Goal: Book appointment/travel/reservation

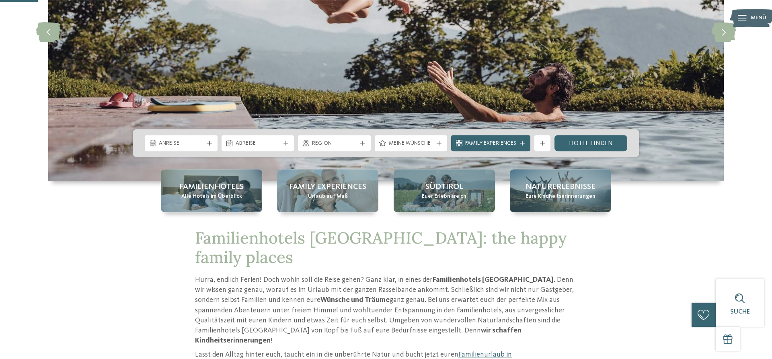
scroll to position [195, 0]
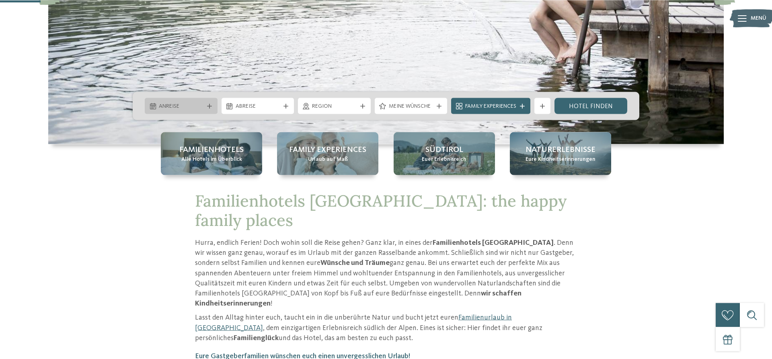
click at [188, 100] on div "Anreise" at bounding box center [181, 106] width 73 height 16
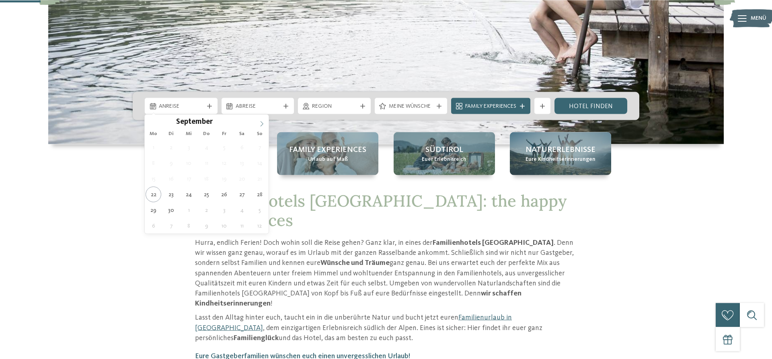
click at [262, 125] on icon at bounding box center [262, 124] width 6 height 6
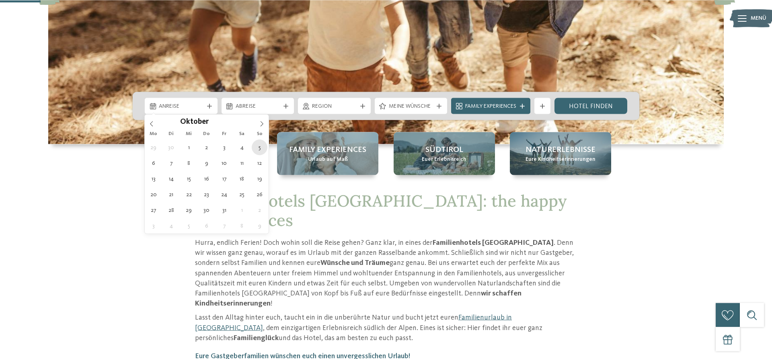
type div "05.10.2025"
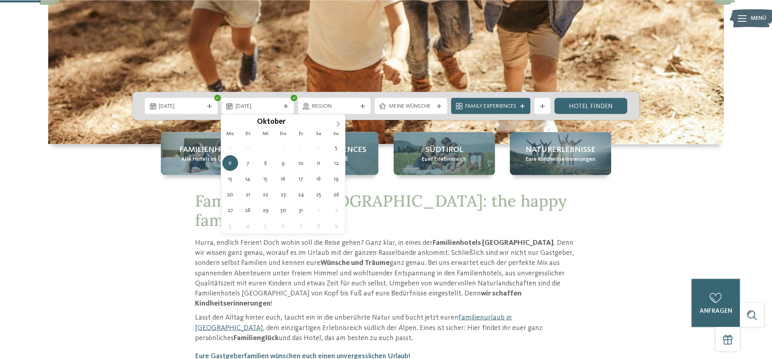
type div "10.10.2025"
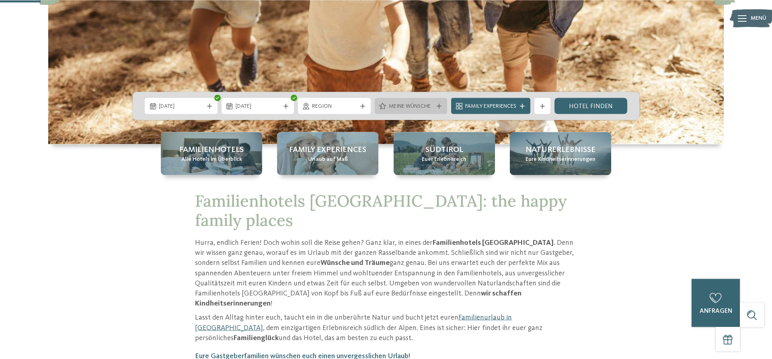
click at [419, 103] on span "Meine Wünsche" at bounding box center [411, 106] width 45 height 8
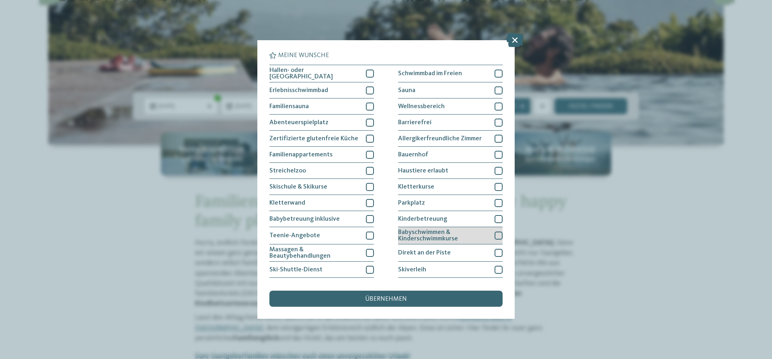
drag, startPoint x: 497, startPoint y: 234, endPoint x: 497, endPoint y: 240, distance: 6.8
click at [497, 234] on div at bounding box center [499, 236] width 8 height 8
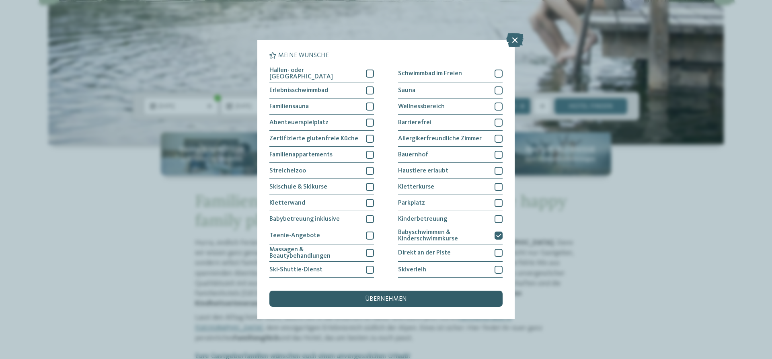
click at [407, 297] on div "übernehmen" at bounding box center [385, 299] width 233 height 16
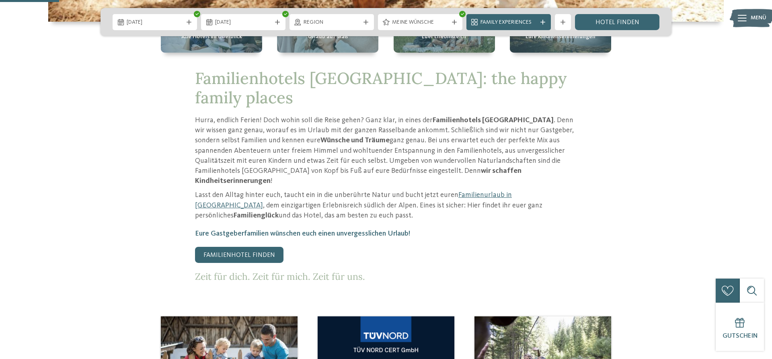
scroll to position [266, 0]
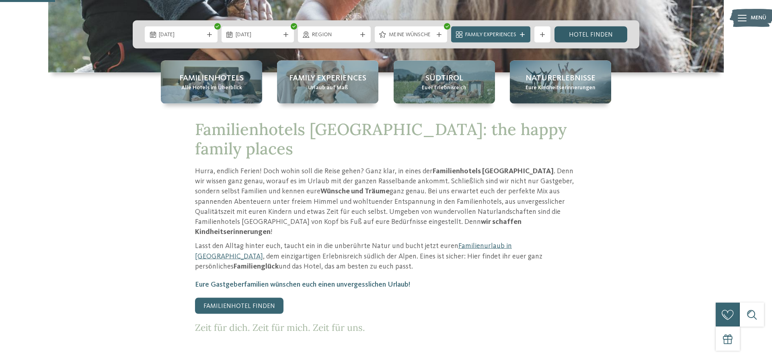
click at [608, 28] on link "Hotel finden" at bounding box center [591, 35] width 73 height 16
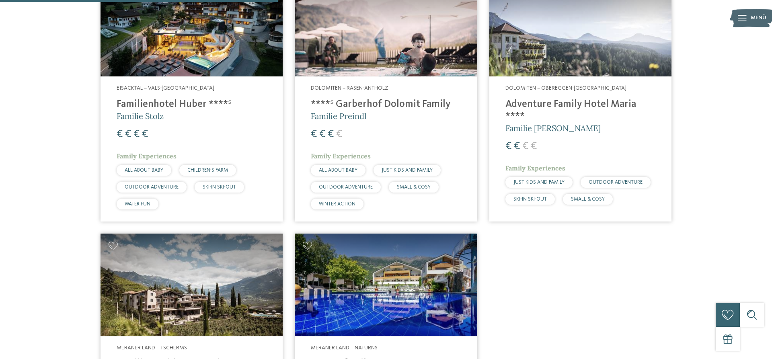
scroll to position [335, 0]
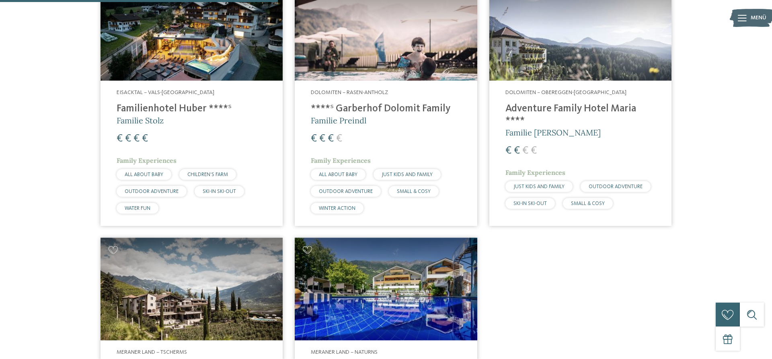
click at [220, 34] on img at bounding box center [192, 30] width 182 height 103
click at [382, 45] on img at bounding box center [386, 30] width 182 height 103
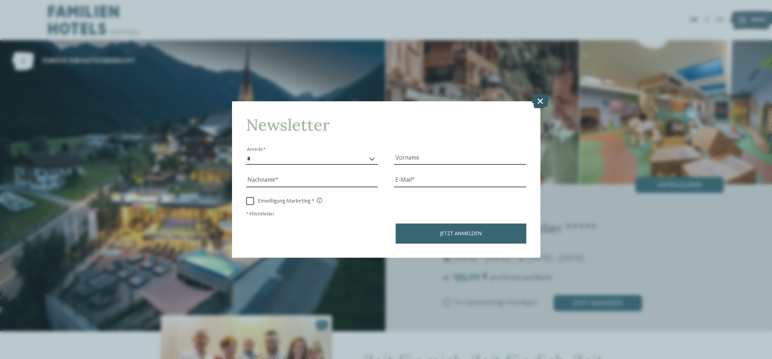
click at [536, 99] on icon at bounding box center [540, 101] width 17 height 14
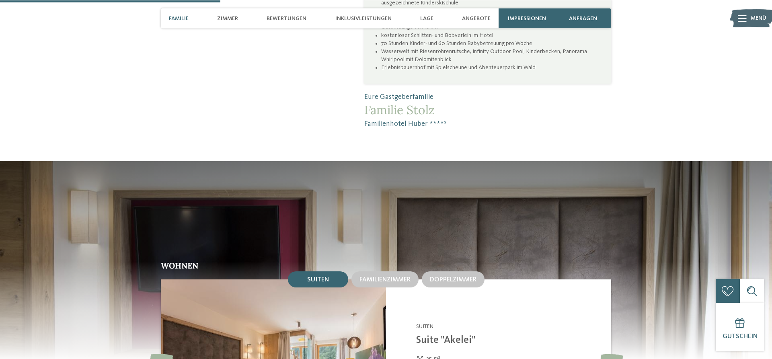
scroll to position [913, 0]
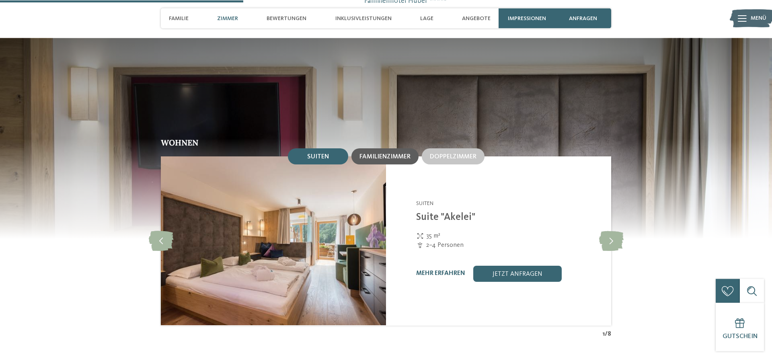
click at [386, 148] on div "Familienzimmer" at bounding box center [384, 156] width 67 height 16
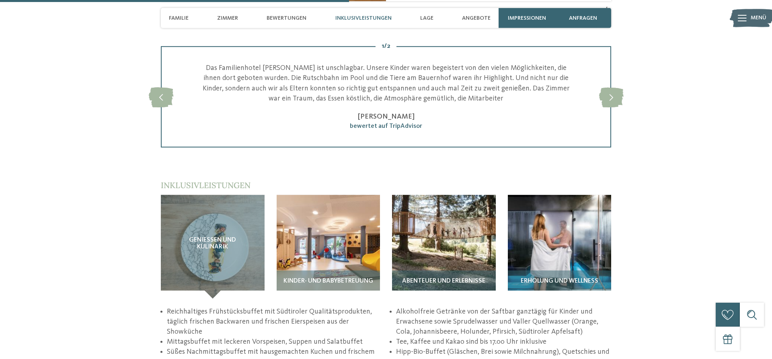
scroll to position [1313, 0]
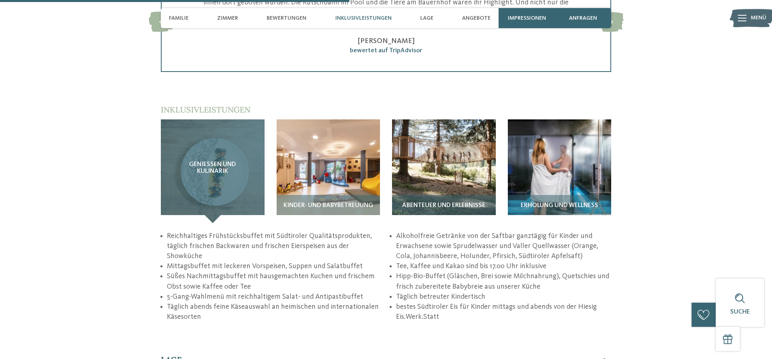
click at [203, 177] on div "Genießen und Kulinarik" at bounding box center [213, 171] width 104 height 104
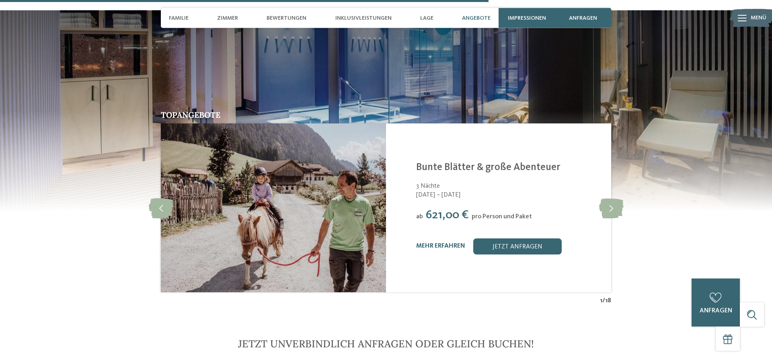
scroll to position [1897, 0]
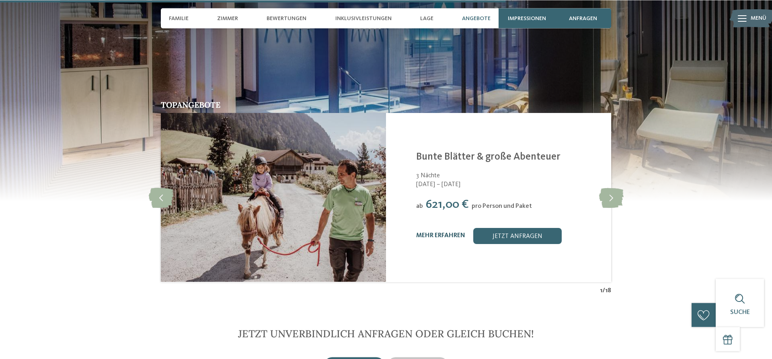
click at [448, 232] on link "mehr erfahren" at bounding box center [440, 235] width 49 height 6
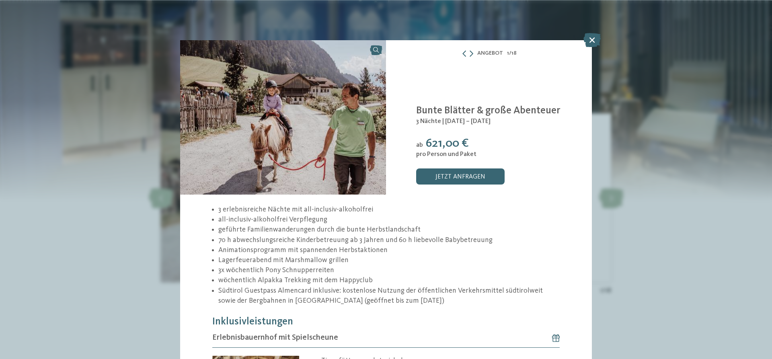
click at [475, 53] on div "Angebot 1 / 18" at bounding box center [489, 53] width 206 height 10
click at [473, 52] on icon at bounding box center [472, 53] width 4 height 6
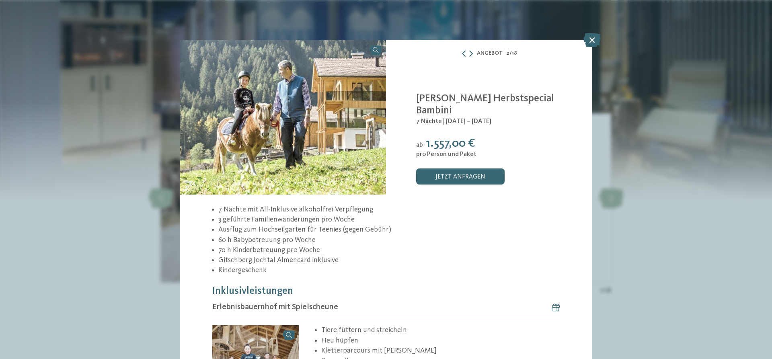
click at [473, 53] on div "Angebot 2 / 18" at bounding box center [489, 53] width 206 height 10
click at [473, 53] on icon at bounding box center [471, 53] width 4 height 6
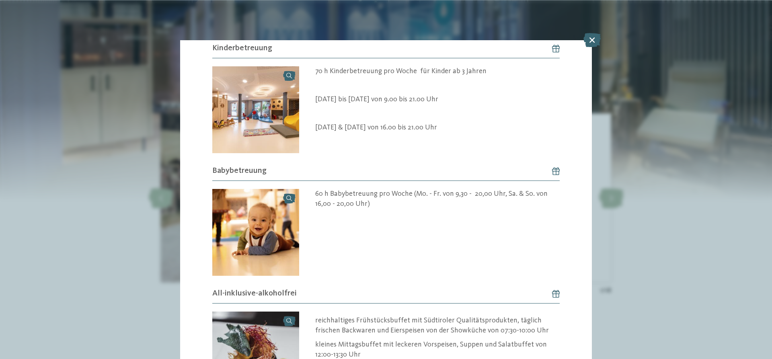
scroll to position [477, 0]
click at [592, 36] on icon at bounding box center [592, 40] width 17 height 14
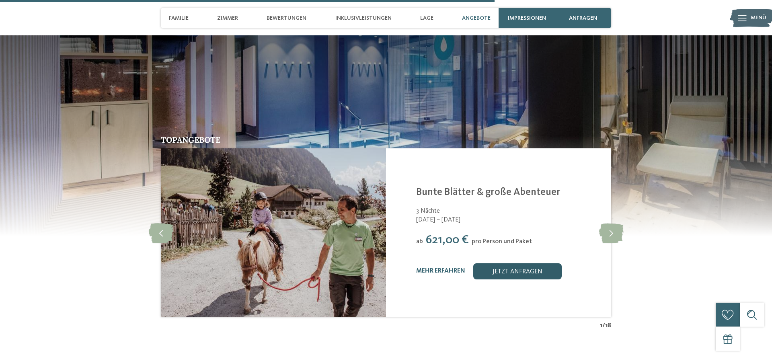
scroll to position [1866, 0]
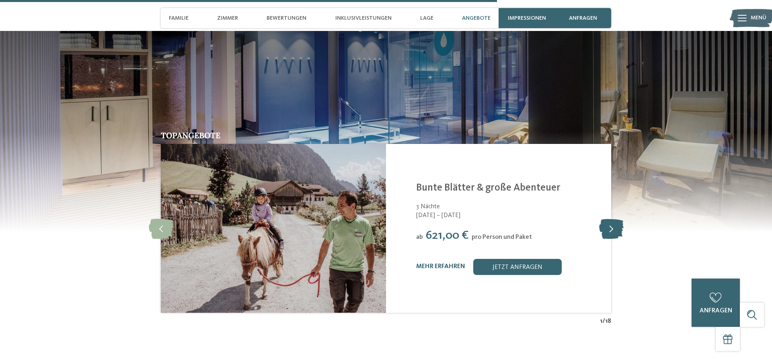
click at [617, 218] on icon at bounding box center [611, 228] width 25 height 20
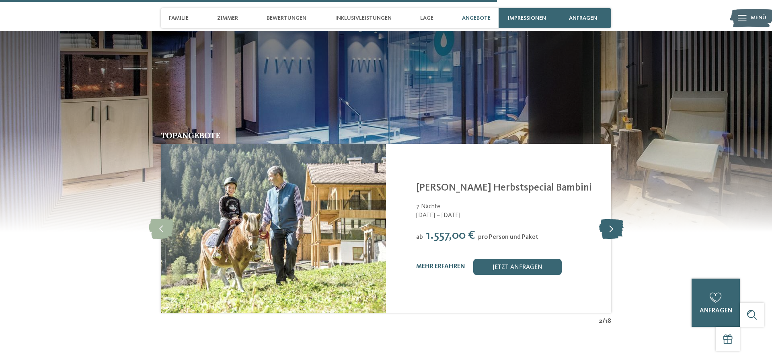
click at [615, 218] on icon at bounding box center [611, 228] width 25 height 20
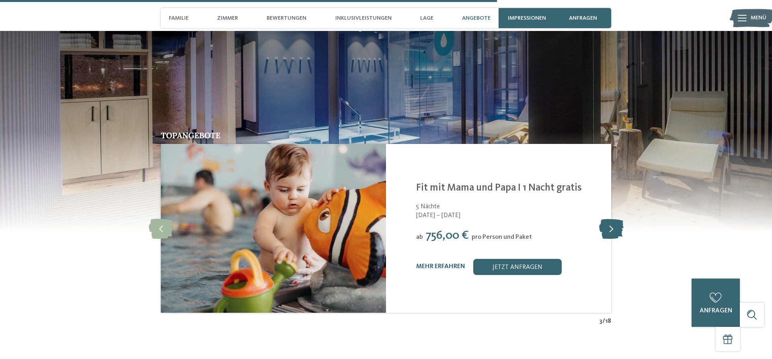
click at [615, 218] on icon at bounding box center [611, 228] width 25 height 20
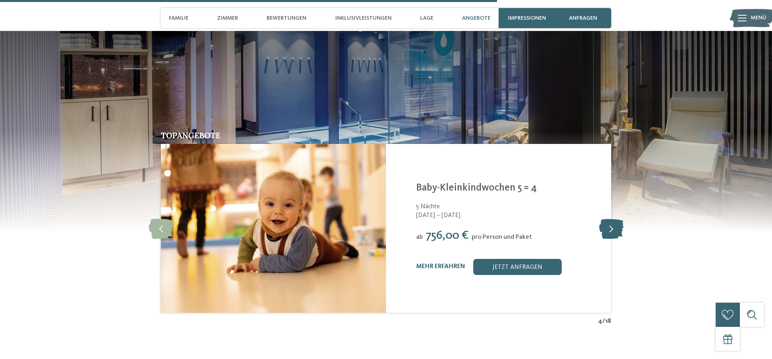
click at [615, 218] on icon at bounding box center [611, 228] width 25 height 20
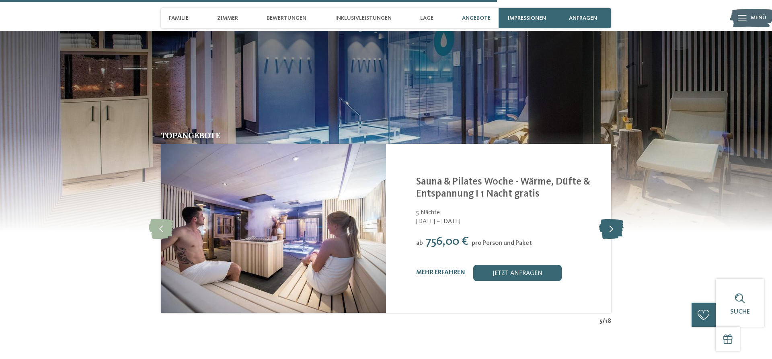
click at [615, 218] on icon at bounding box center [611, 228] width 25 height 20
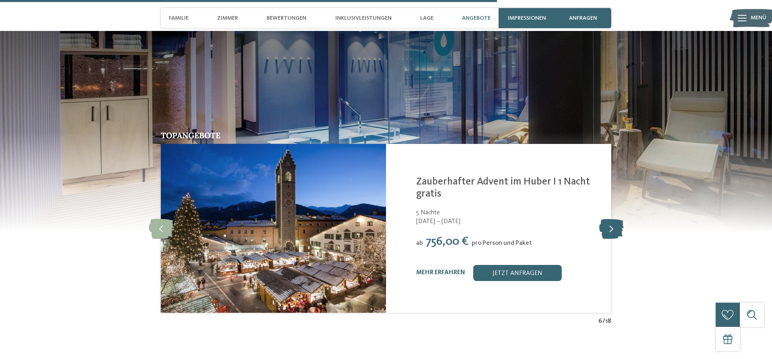
click at [616, 218] on icon at bounding box center [611, 228] width 25 height 20
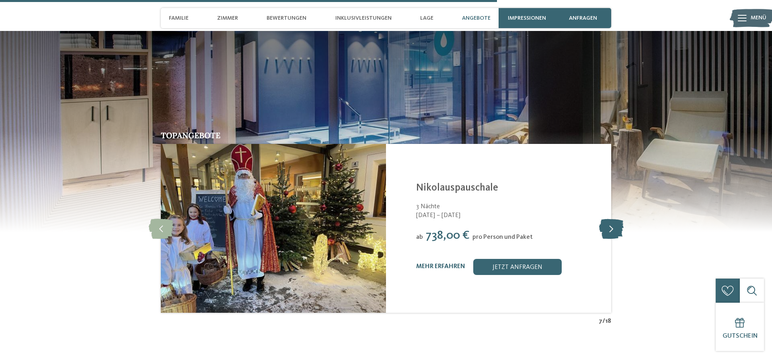
click at [616, 218] on icon at bounding box center [611, 228] width 25 height 20
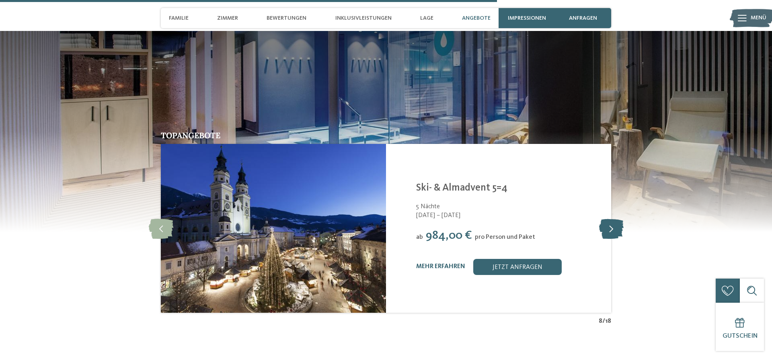
click at [616, 218] on icon at bounding box center [611, 228] width 25 height 20
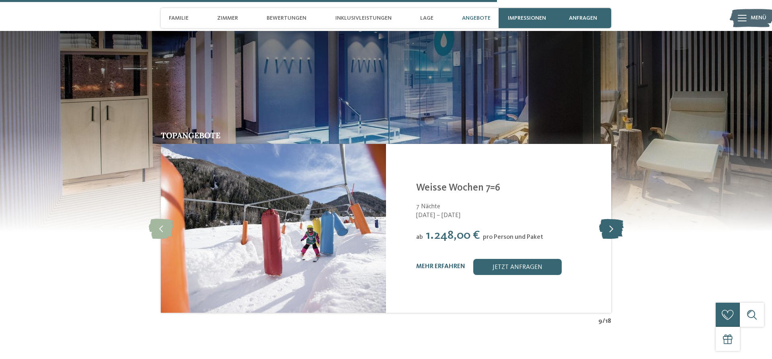
click at [616, 218] on icon at bounding box center [611, 228] width 25 height 20
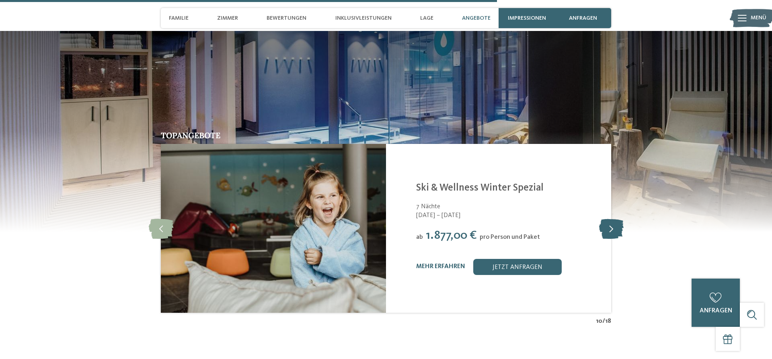
click at [616, 218] on icon at bounding box center [611, 228] width 25 height 20
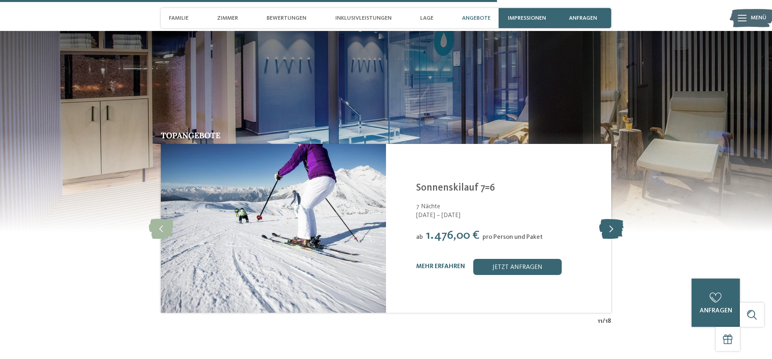
click at [616, 218] on icon at bounding box center [611, 228] width 25 height 20
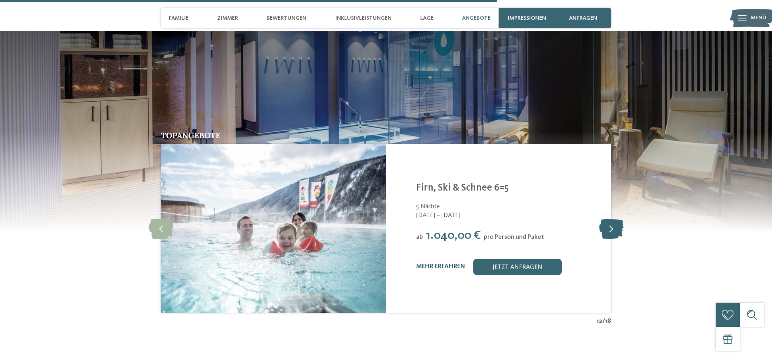
click at [616, 218] on icon at bounding box center [611, 228] width 25 height 20
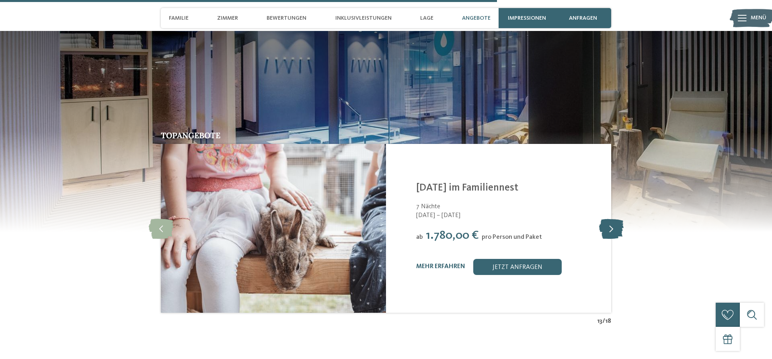
click at [616, 218] on icon at bounding box center [611, 228] width 25 height 20
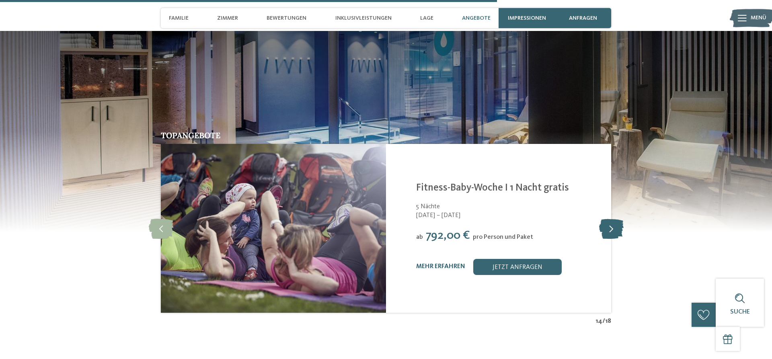
click at [616, 218] on icon at bounding box center [611, 228] width 25 height 20
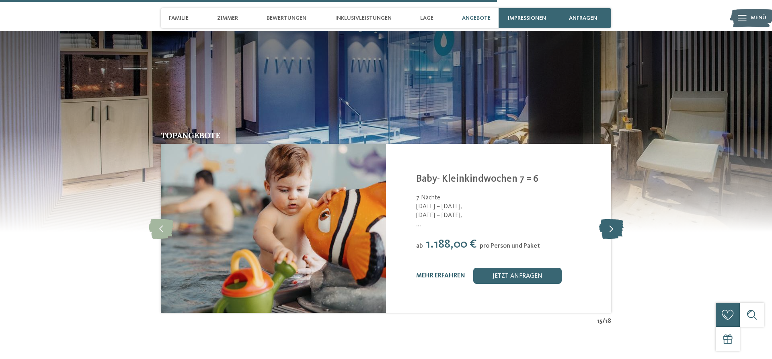
click at [616, 218] on icon at bounding box center [611, 228] width 25 height 20
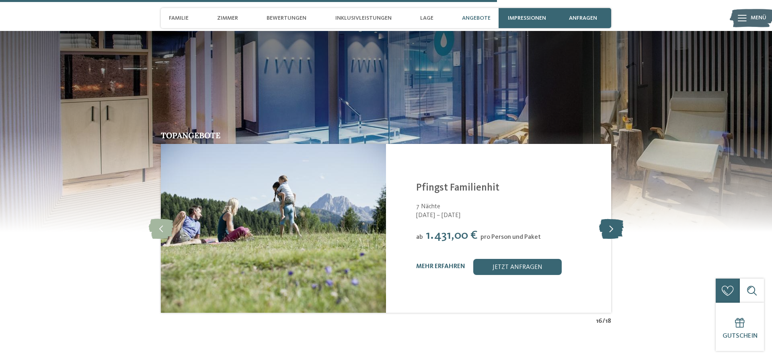
click at [616, 218] on icon at bounding box center [611, 228] width 25 height 20
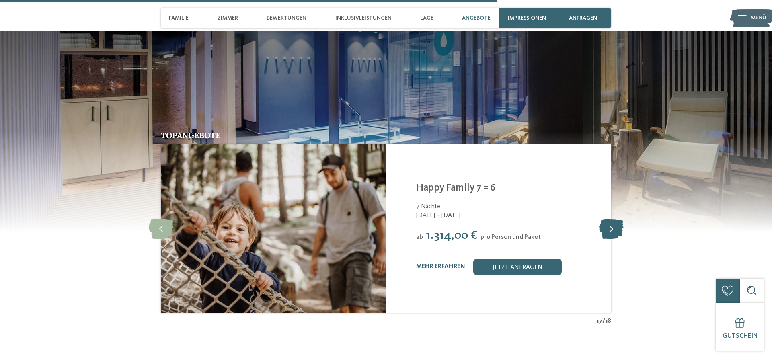
click at [616, 218] on icon at bounding box center [611, 228] width 25 height 20
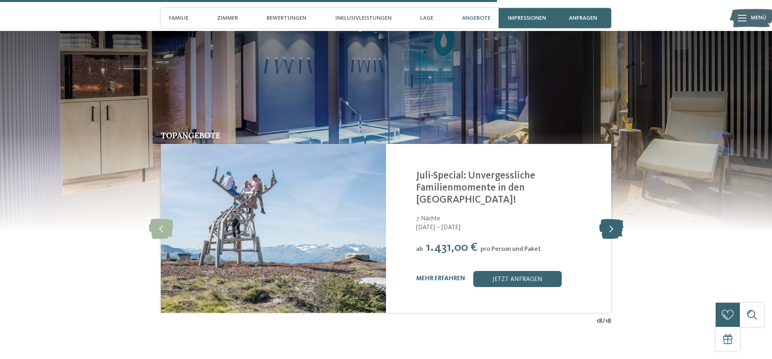
click at [616, 218] on icon at bounding box center [611, 228] width 25 height 20
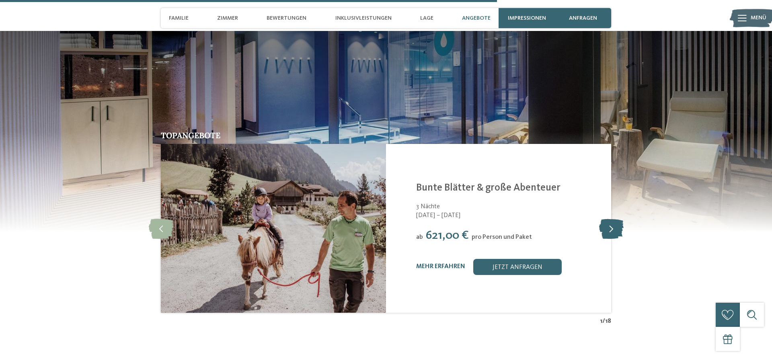
click at [616, 218] on icon at bounding box center [611, 228] width 25 height 20
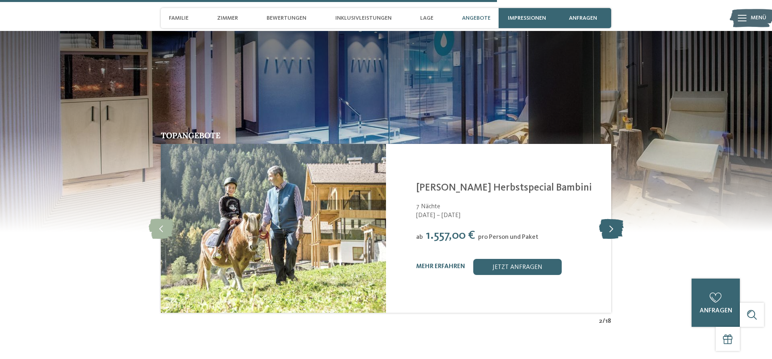
click at [614, 218] on icon at bounding box center [611, 228] width 25 height 20
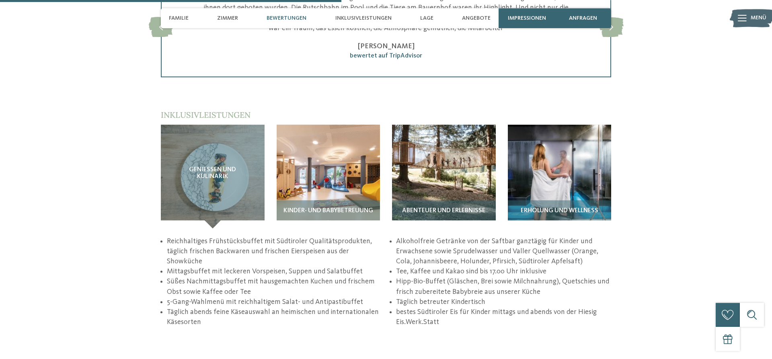
scroll to position [1282, 0]
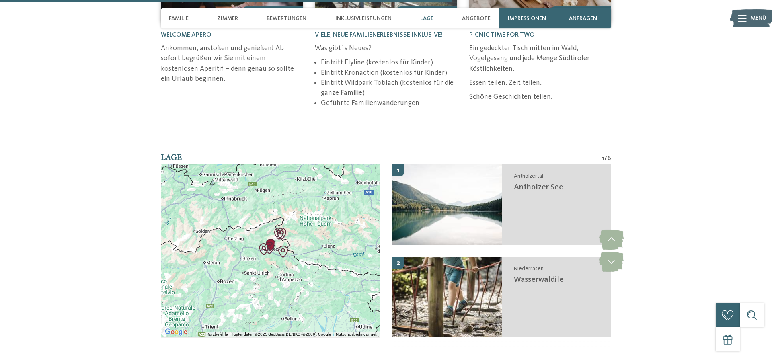
scroll to position [1969, 0]
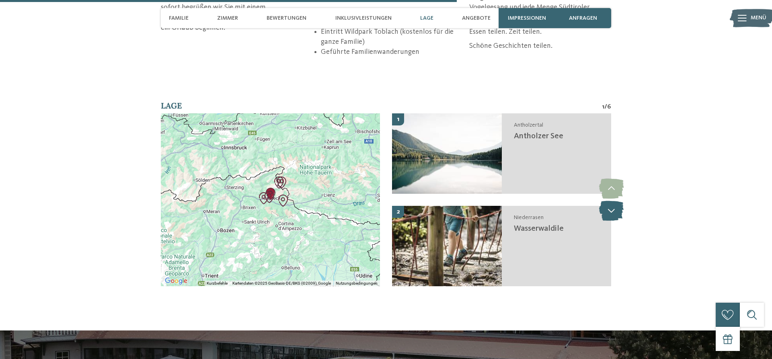
click at [613, 215] on icon at bounding box center [611, 211] width 25 height 20
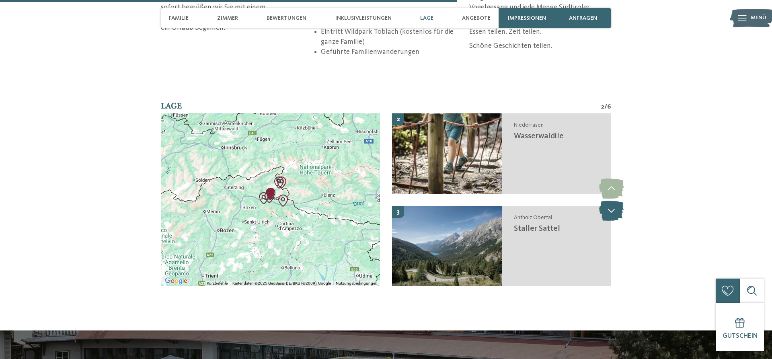
click at [619, 218] on icon at bounding box center [611, 211] width 25 height 20
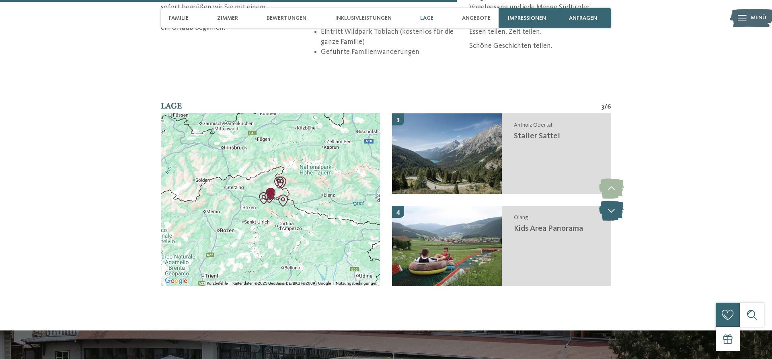
click at [610, 221] on icon at bounding box center [611, 211] width 25 height 20
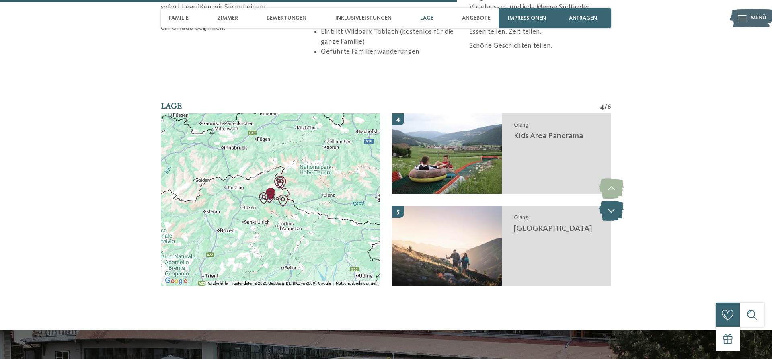
click at [611, 220] on icon at bounding box center [611, 211] width 25 height 20
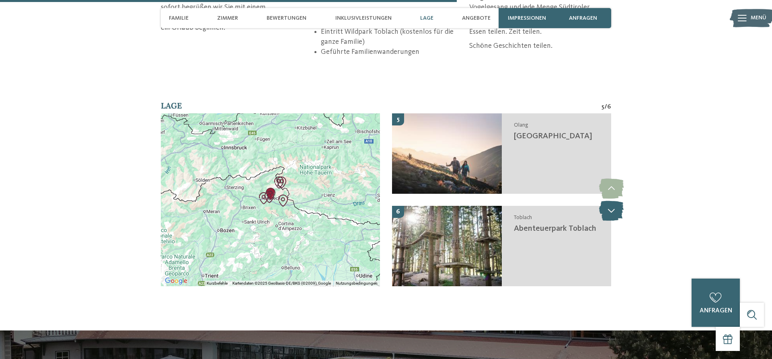
click at [608, 215] on icon at bounding box center [611, 211] width 25 height 20
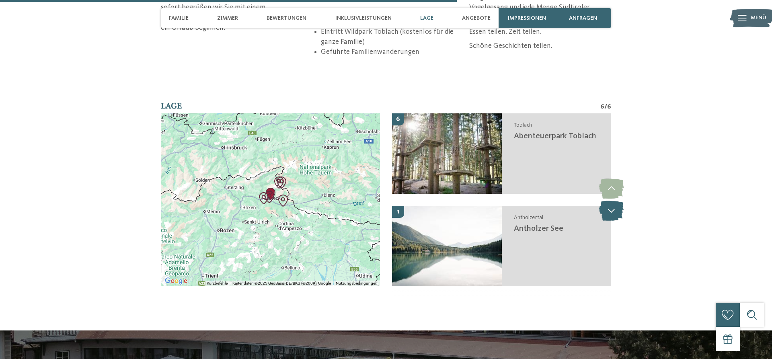
click at [610, 220] on icon at bounding box center [611, 211] width 25 height 20
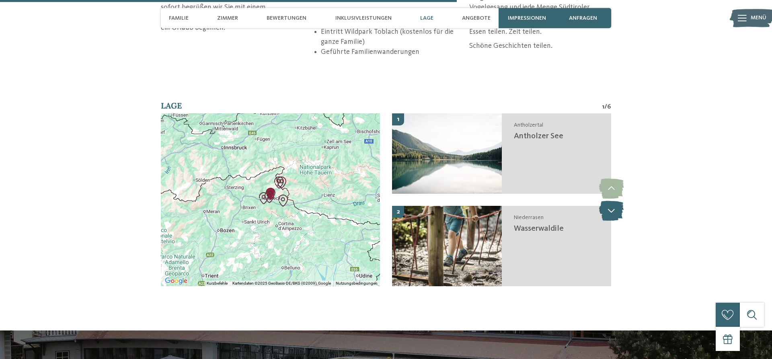
click at [613, 215] on icon at bounding box center [611, 211] width 25 height 20
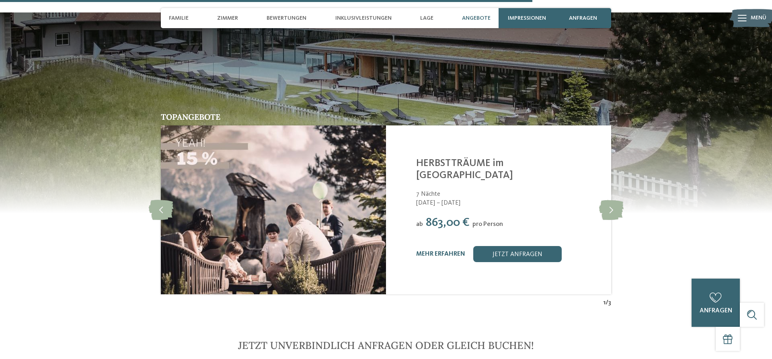
scroll to position [2297, 0]
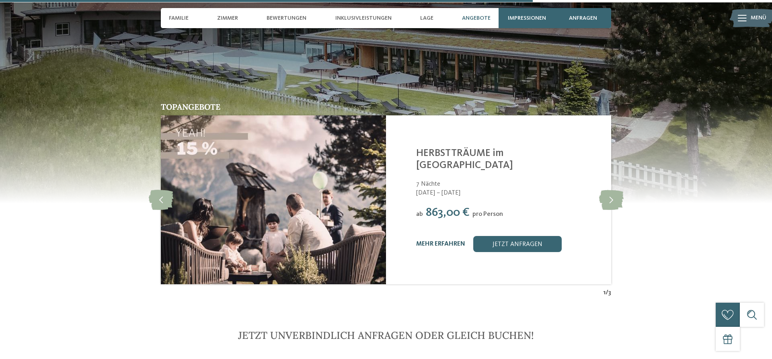
click at [450, 244] on link "mehr erfahren" at bounding box center [440, 244] width 49 height 6
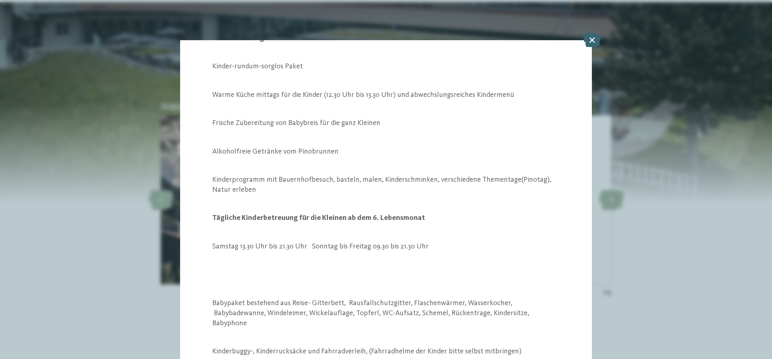
scroll to position [772, 0]
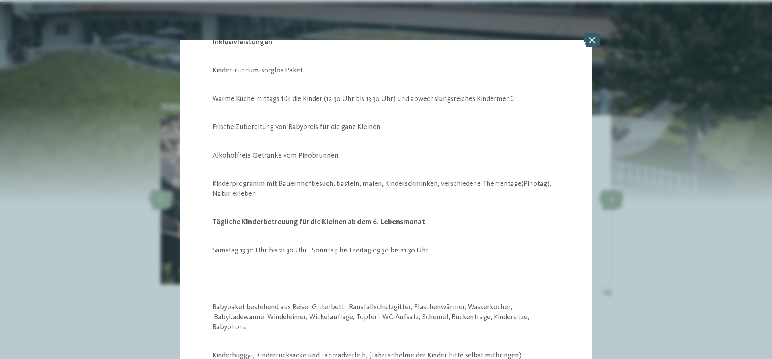
click at [594, 42] on icon at bounding box center [592, 40] width 17 height 14
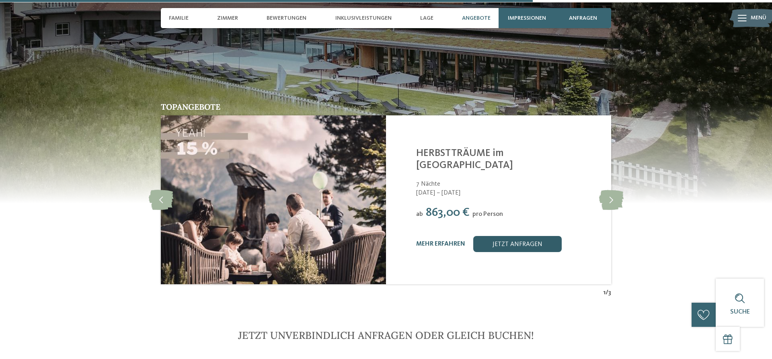
click at [524, 247] on link "jetzt anfragen" at bounding box center [517, 244] width 88 height 16
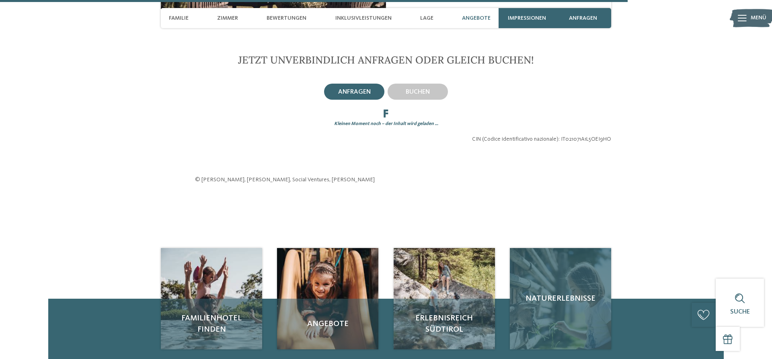
scroll to position [2618, 0]
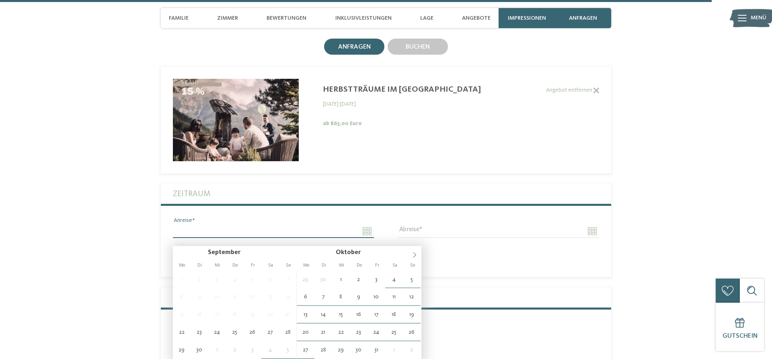
click at [257, 232] on input "Anreise" at bounding box center [273, 231] width 201 height 14
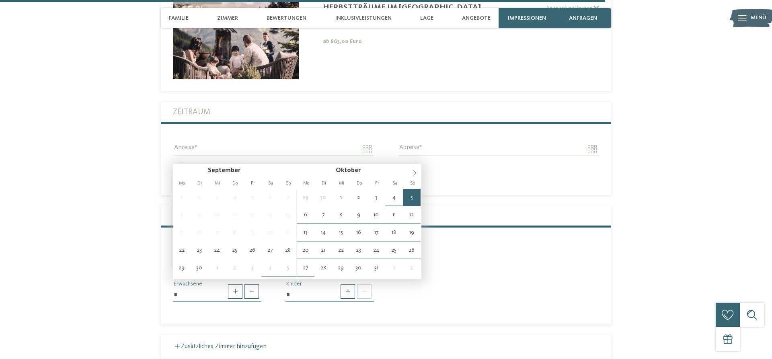
type input "**********"
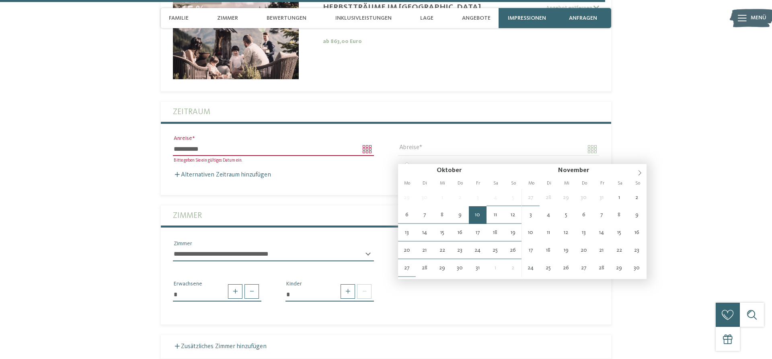
type input "**********"
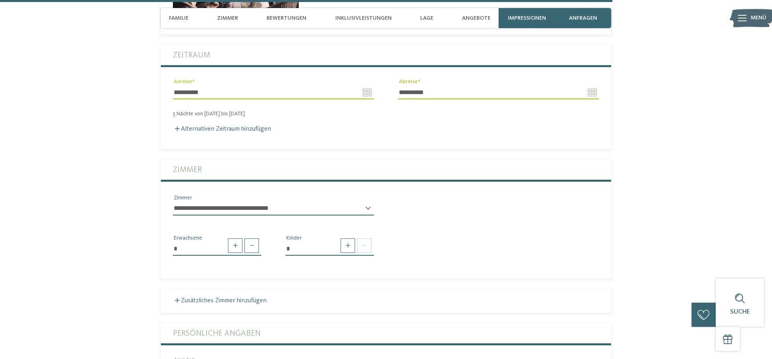
scroll to position [2761, 0]
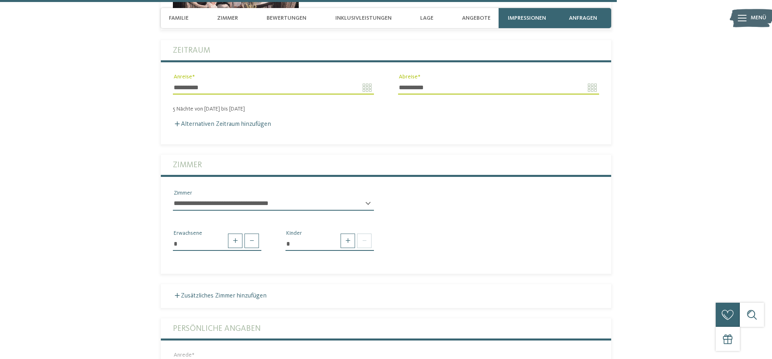
click at [173, 197] on select "**********" at bounding box center [273, 204] width 201 height 14
click at [368, 211] on div "**********" at bounding box center [273, 207] width 201 height 21
click at [351, 248] on span at bounding box center [348, 241] width 14 height 14
type input "*"
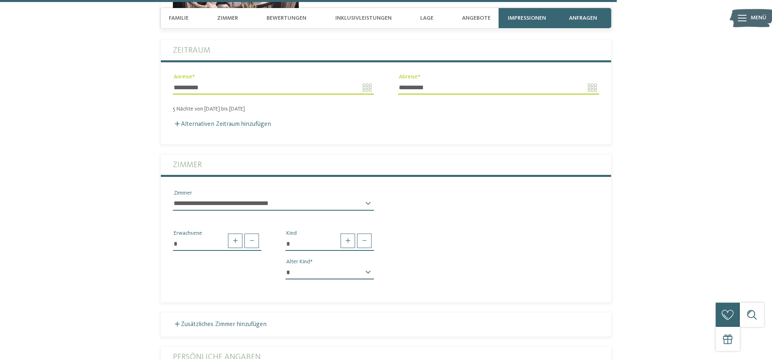
click at [286, 266] on select "* * * * * * * * * * * ** ** ** ** ** ** ** **" at bounding box center [330, 273] width 88 height 14
select select "*"
click option "*" at bounding box center [0, 0] width 0 height 0
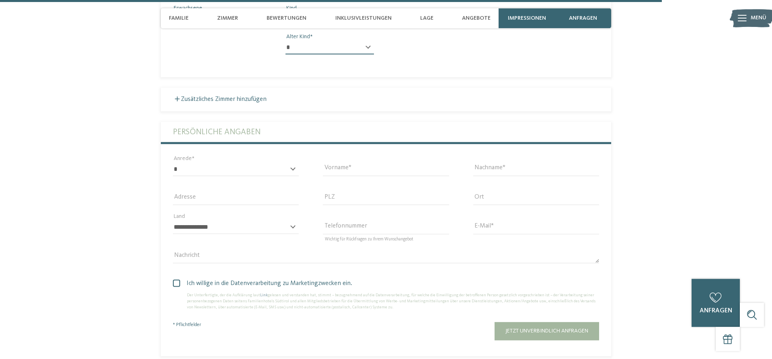
scroll to position [3007, 0]
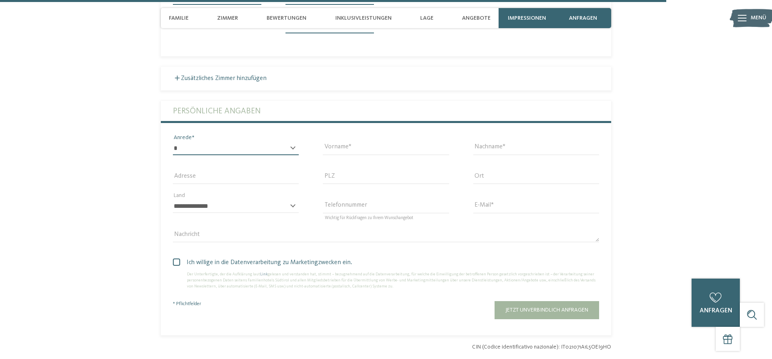
click at [173, 142] on select "* **** **** ******* ******" at bounding box center [236, 149] width 126 height 14
click option "****" at bounding box center [0, 0] width 0 height 0
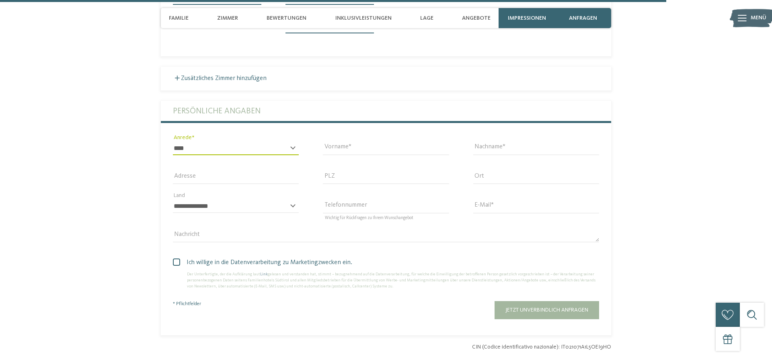
click at [173, 142] on select "* **** **** ******* ******" at bounding box center [236, 149] width 126 height 14
select select "*"
click option "****" at bounding box center [0, 0] width 0 height 0
click at [355, 152] on input "Vorname" at bounding box center [386, 149] width 126 height 14
type input "*****"
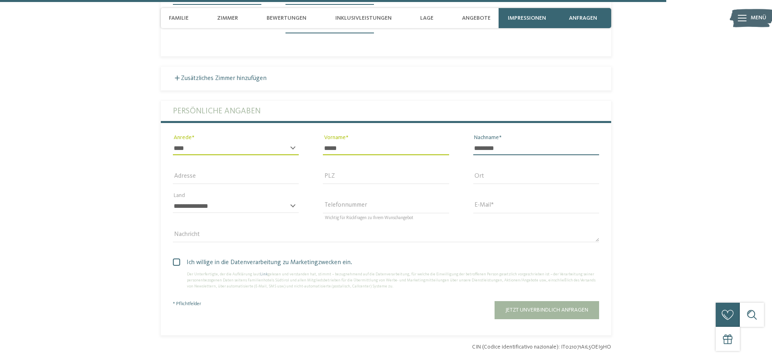
type input "********"
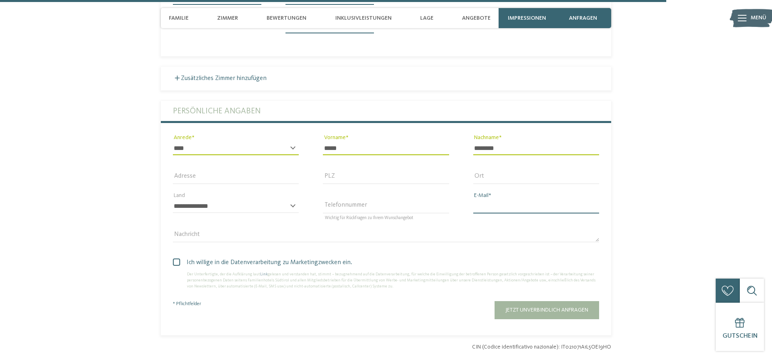
click at [514, 213] on input "E-Mail" at bounding box center [536, 206] width 126 height 14
type input "**********"
click at [293, 216] on div "**********" at bounding box center [236, 209] width 126 height 21
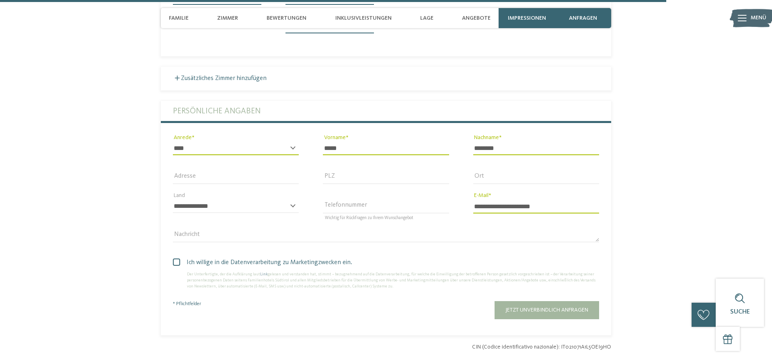
click at [292, 214] on div "**********" at bounding box center [236, 209] width 126 height 21
click at [292, 215] on div "**********" at bounding box center [236, 209] width 126 height 21
click at [346, 213] on input "Telefonnummer" at bounding box center [386, 206] width 126 height 14
type input "**********"
click at [521, 213] on input "**********" at bounding box center [536, 206] width 126 height 14
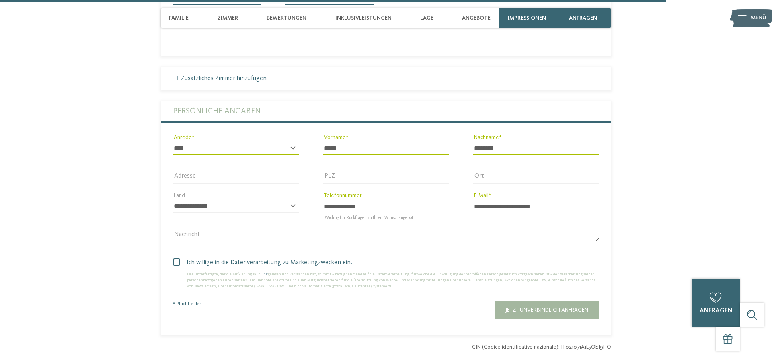
click at [245, 267] on span "Ich willige in die Datenverarbeitung zu Marketingzwecken ein." at bounding box center [389, 263] width 420 height 10
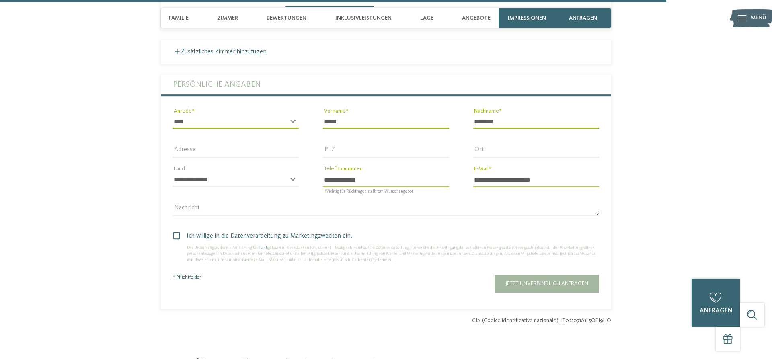
scroll to position [3100, 0]
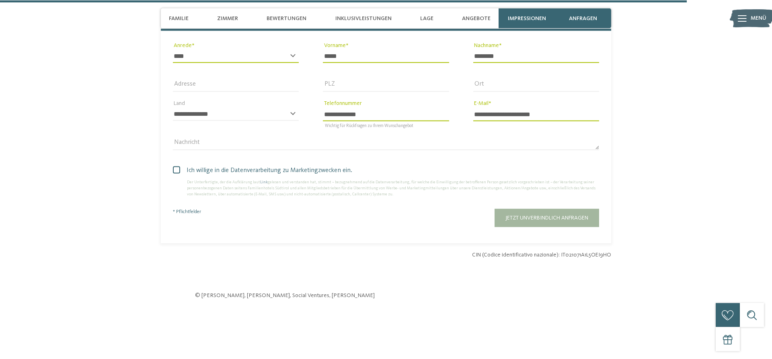
click at [183, 175] on span "Ich willige in die Datenverarbeitung zu Marketingzwecken ein." at bounding box center [389, 170] width 420 height 10
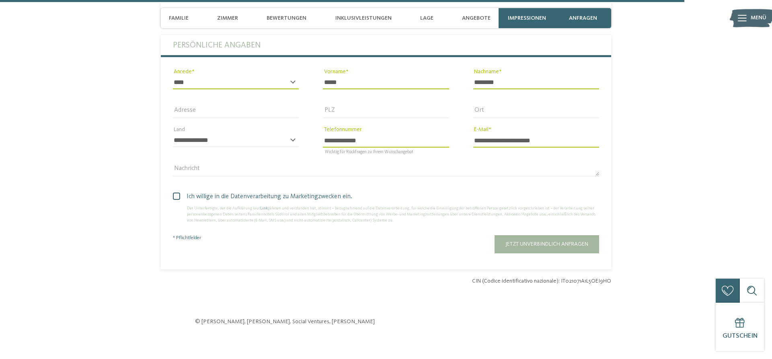
scroll to position [3110, 0]
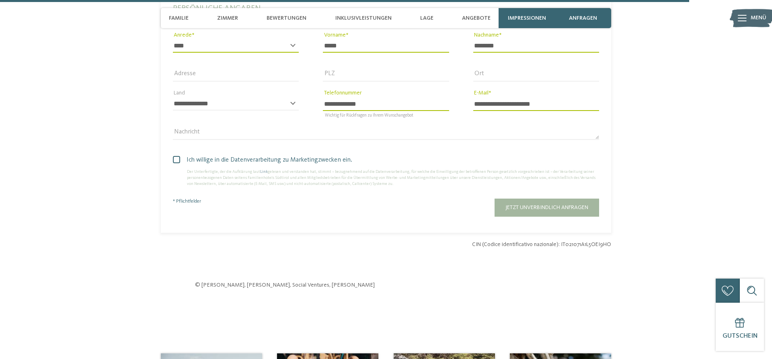
click at [540, 210] on span "Jetzt unverbindlich anfragen" at bounding box center [546, 208] width 83 height 6
